Goal: Book appointment/travel/reservation

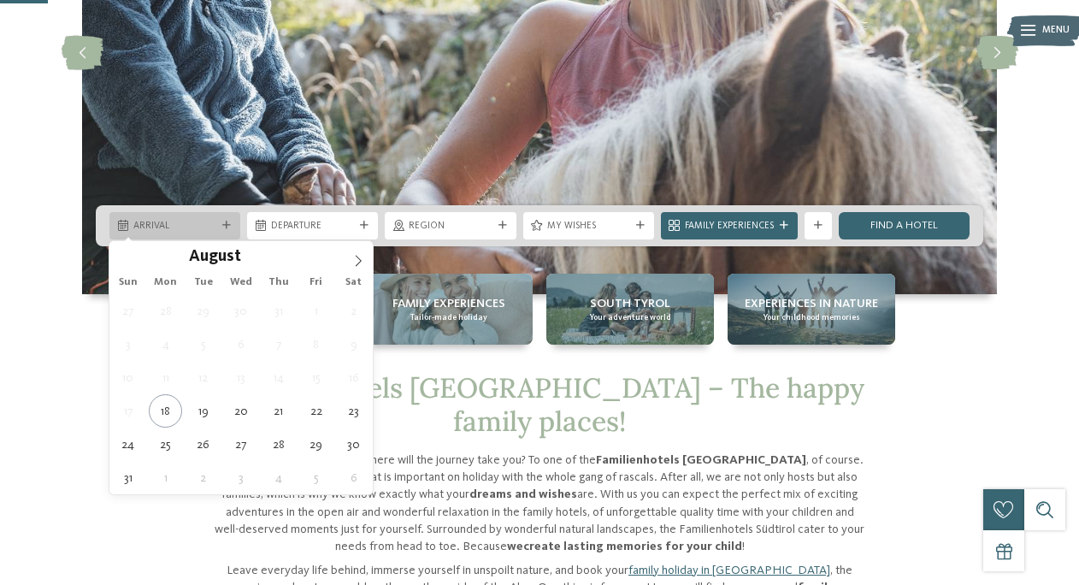
click at [220, 230] on div "Arrival" at bounding box center [175, 225] width 90 height 15
click at [358, 258] on icon at bounding box center [359, 260] width 6 height 11
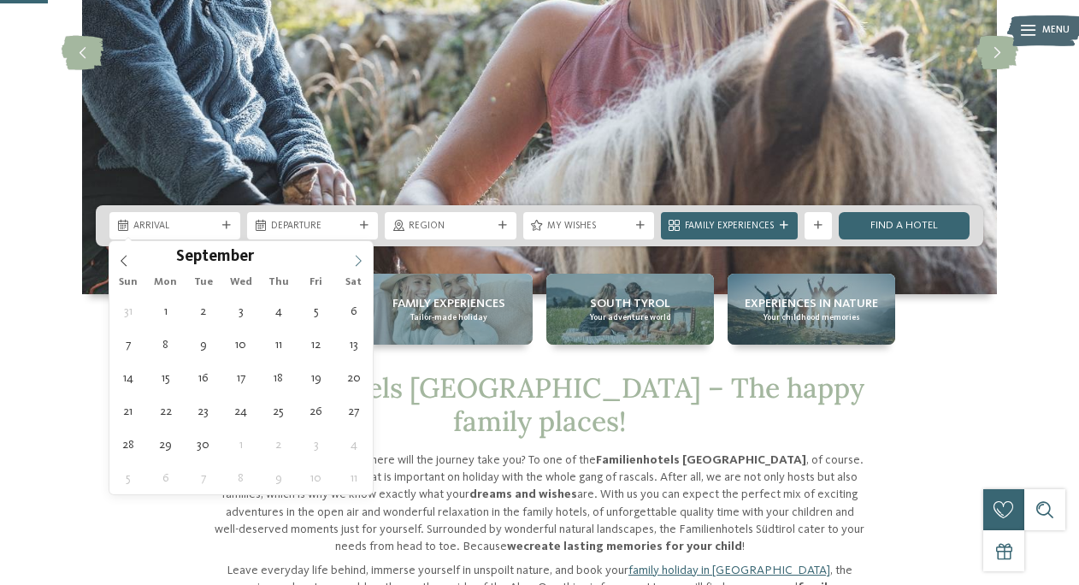
click at [358, 258] on icon at bounding box center [359, 260] width 6 height 11
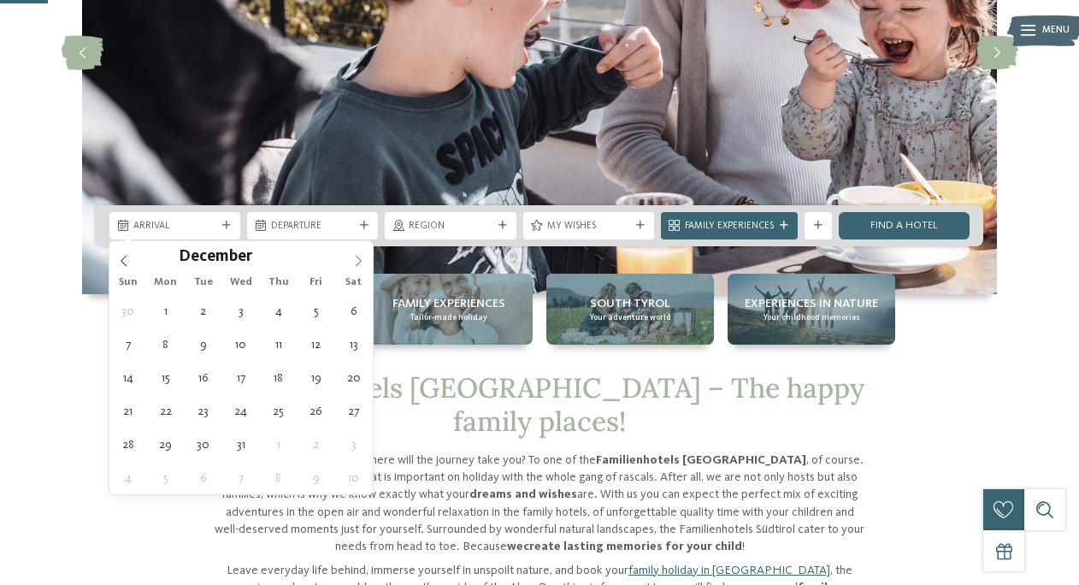
type input "****"
click at [358, 258] on icon at bounding box center [359, 260] width 6 height 11
type div "02.01.2026"
type input "****"
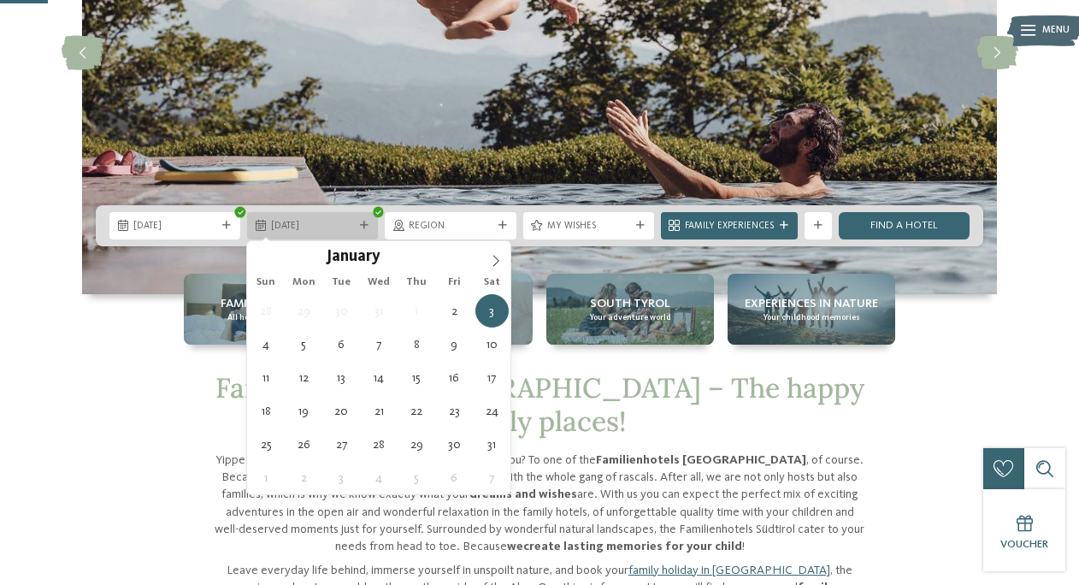
click at [307, 225] on span "03.01.2026" at bounding box center [312, 227] width 83 height 14
type div "10.01.2026"
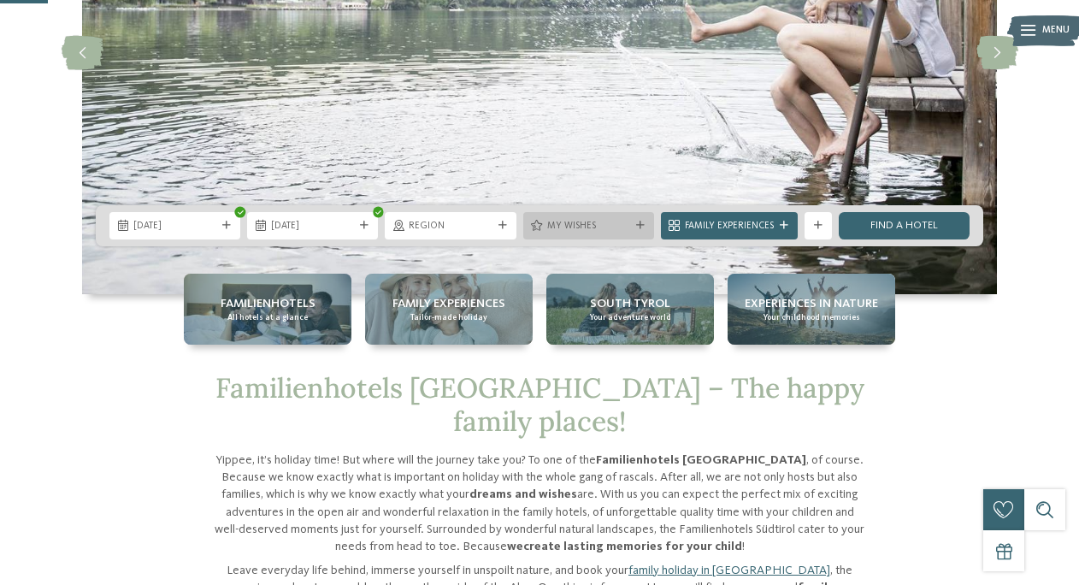
click at [643, 229] on icon at bounding box center [640, 225] width 9 height 9
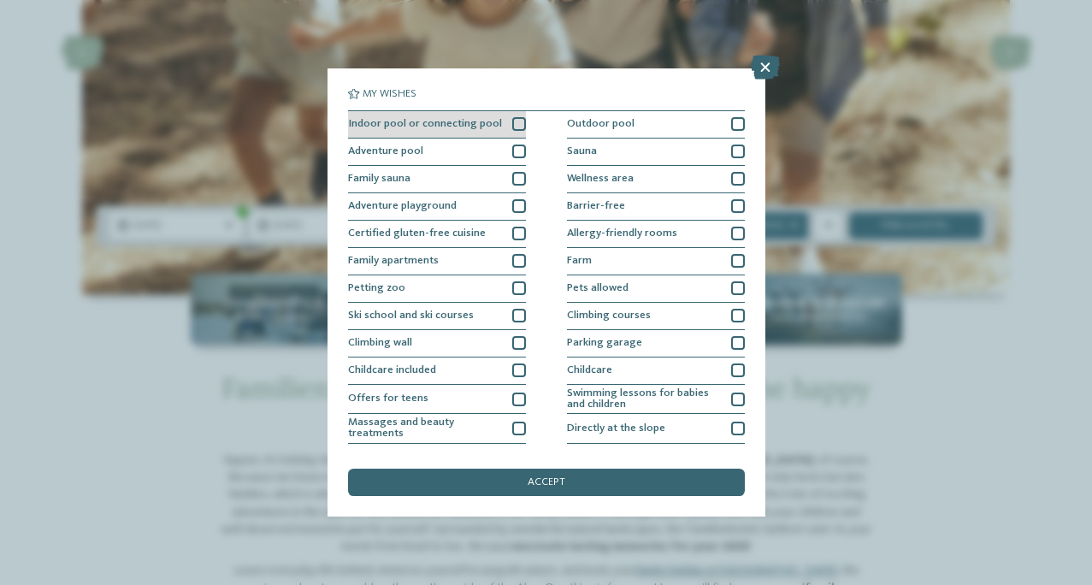
click at [504, 128] on div "Indoor pool or connecting pool" at bounding box center [437, 124] width 178 height 27
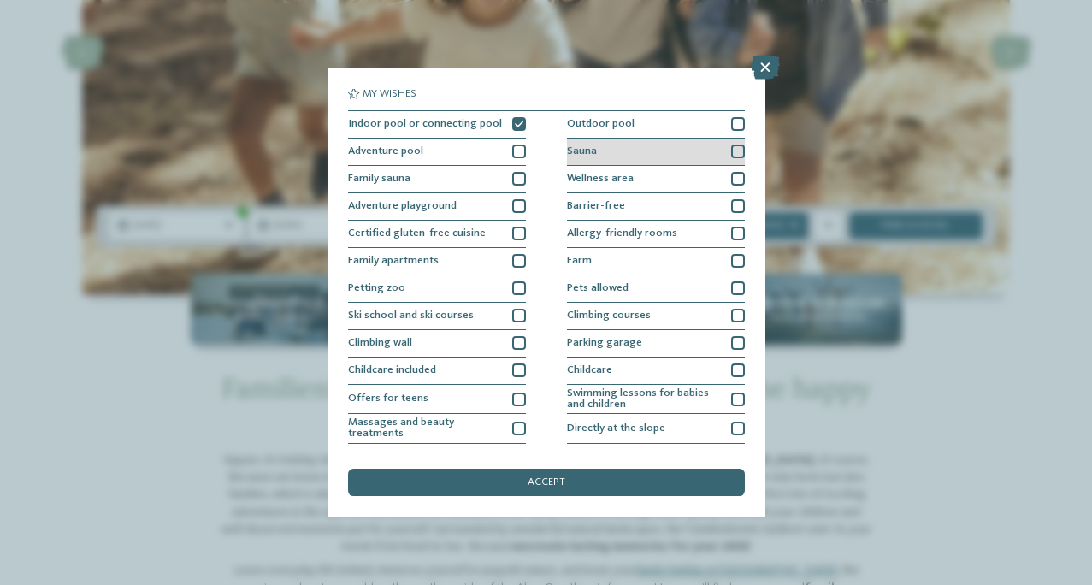
click at [731, 151] on div at bounding box center [738, 152] width 14 height 14
click at [734, 174] on div at bounding box center [738, 179] width 14 height 14
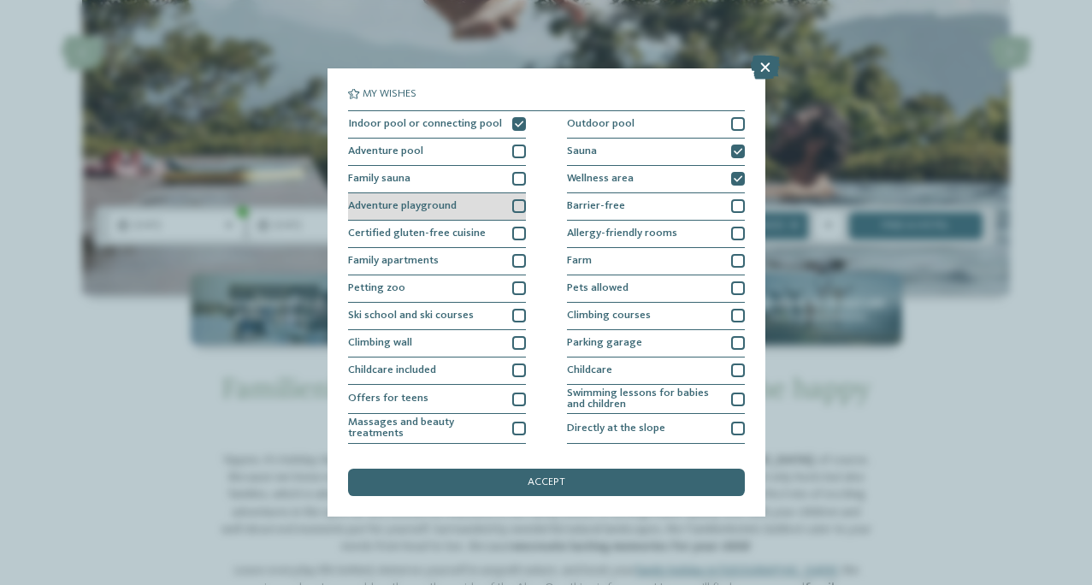
click at [512, 207] on div at bounding box center [519, 206] width 14 height 14
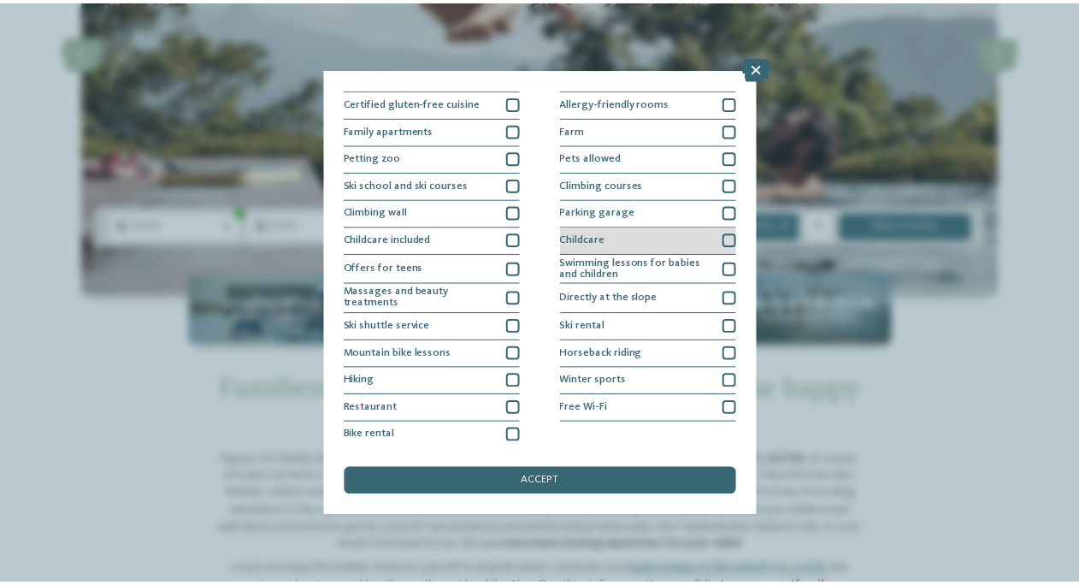
scroll to position [133, 0]
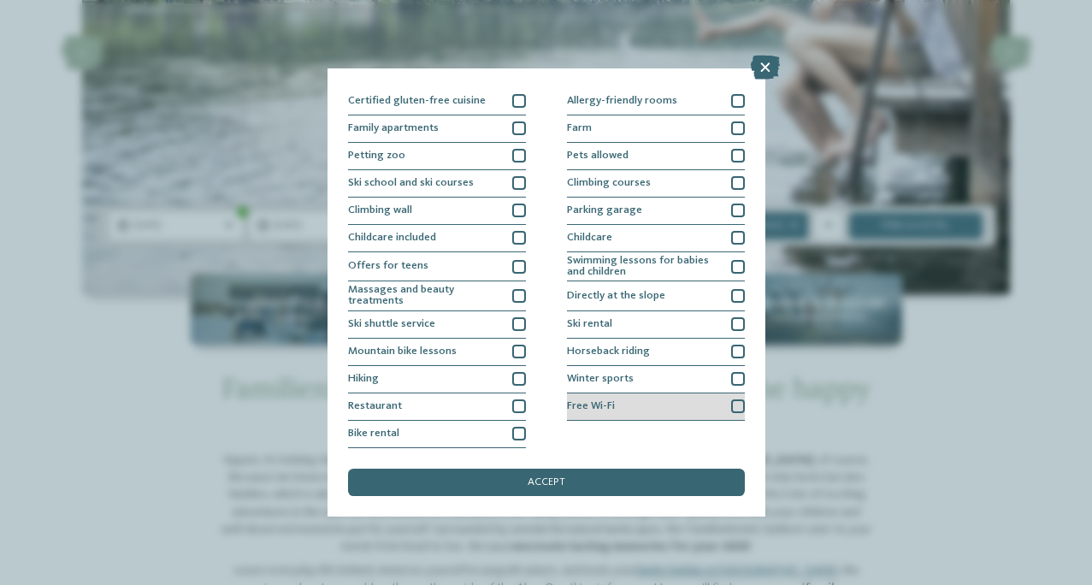
click at [731, 403] on div at bounding box center [738, 406] width 14 height 14
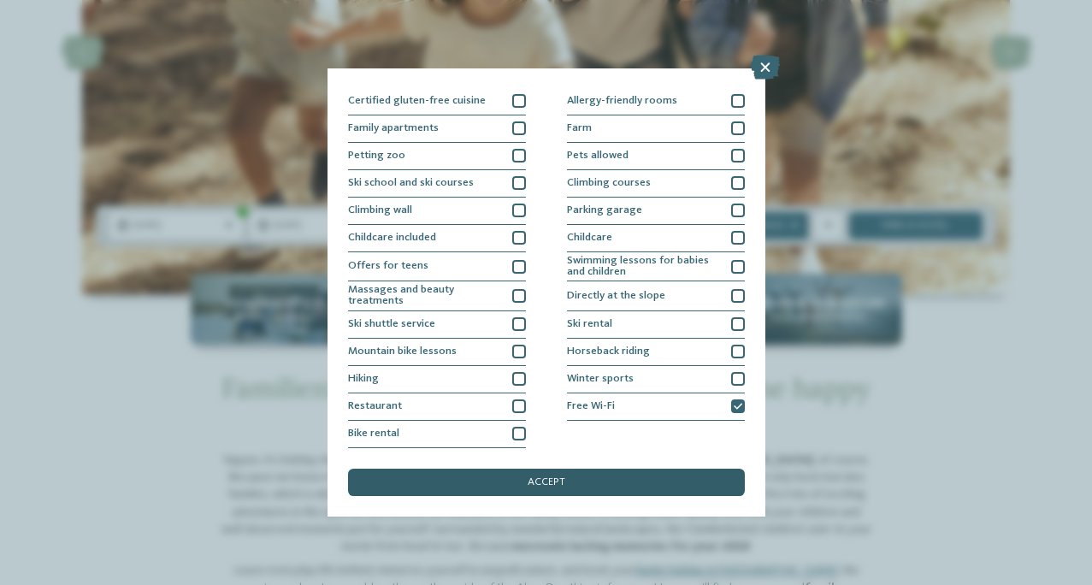
click at [548, 466] on div "My wishes Indoor pool or connecting pool Outdoor pool Adventure pool" at bounding box center [546, 292] width 397 height 407
click at [549, 478] on span "accept" at bounding box center [547, 482] width 38 height 11
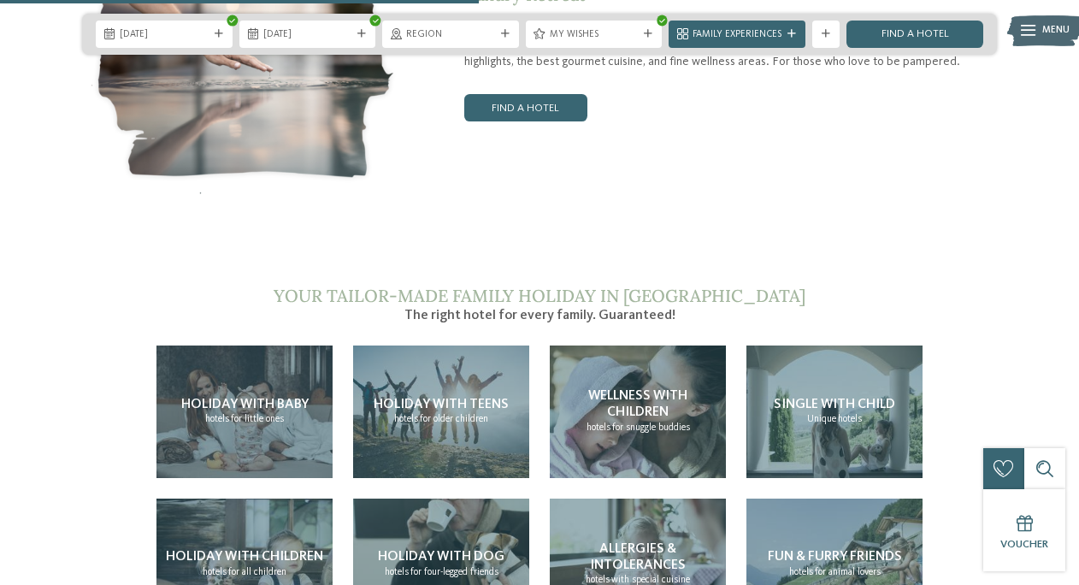
scroll to position [2822, 0]
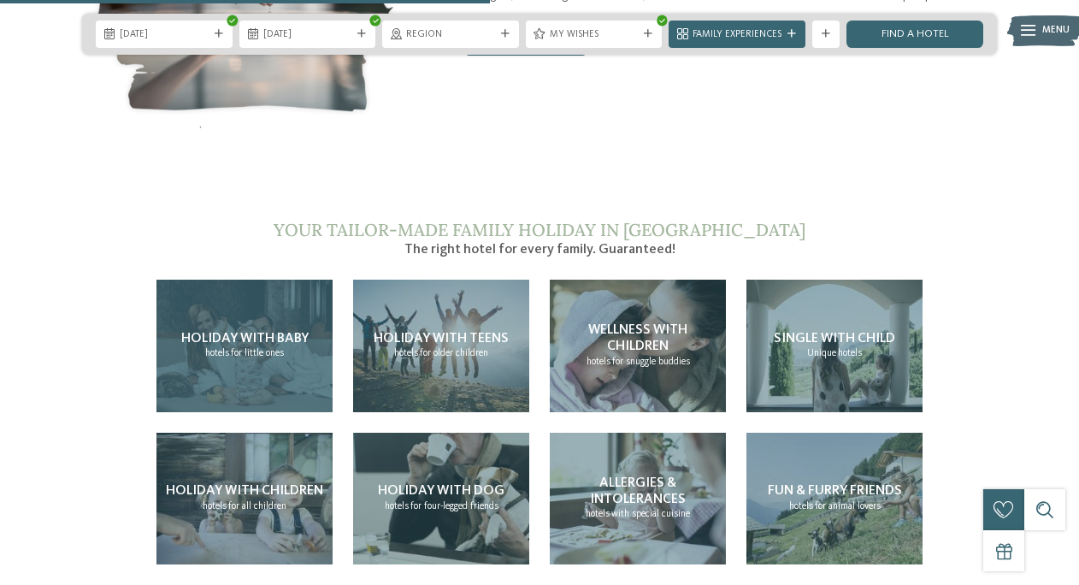
click at [251, 348] on span "for little ones" at bounding box center [257, 353] width 53 height 10
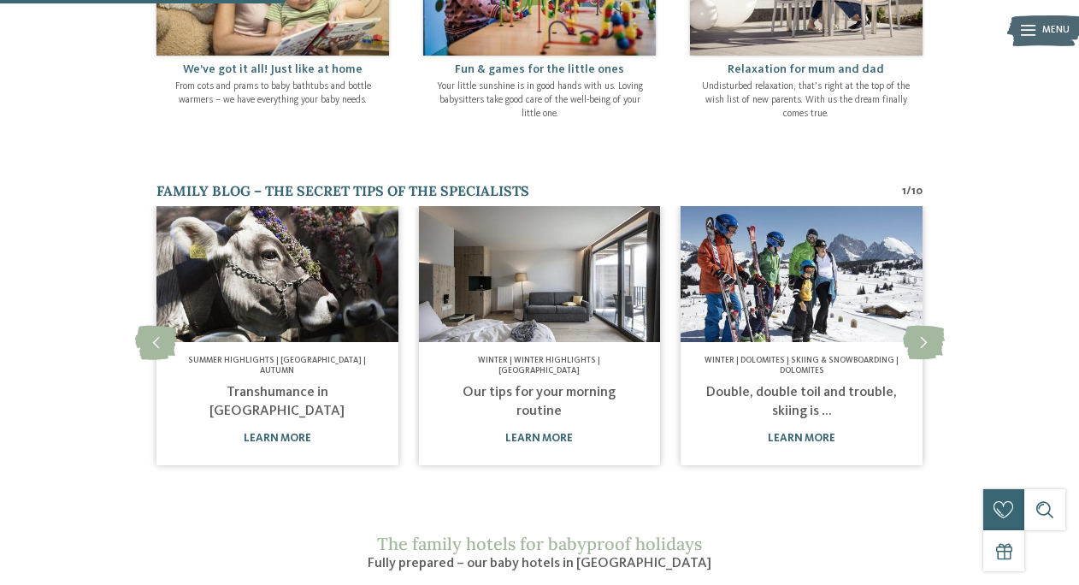
scroll to position [770, 0]
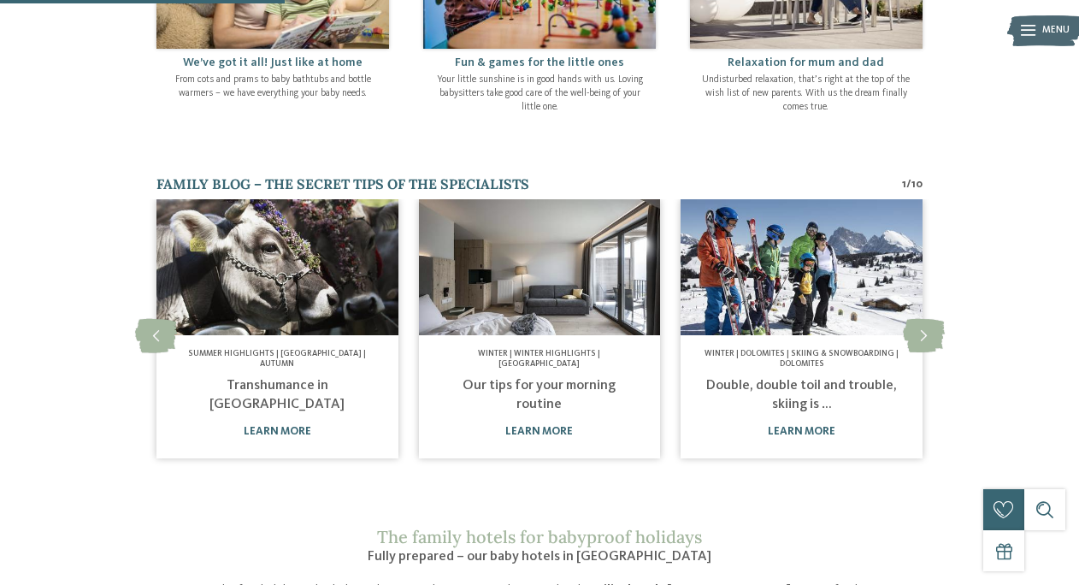
click at [283, 379] on link "Transhumance in [GEOGRAPHIC_DATA]" at bounding box center [277, 395] width 135 height 32
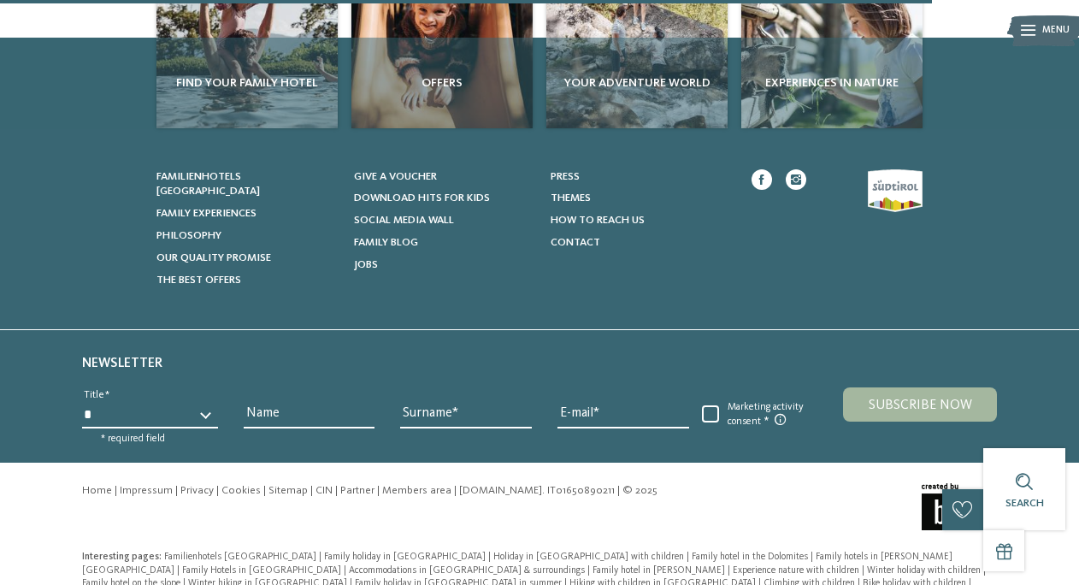
scroll to position [1224, 0]
